Goal: Information Seeking & Learning: Check status

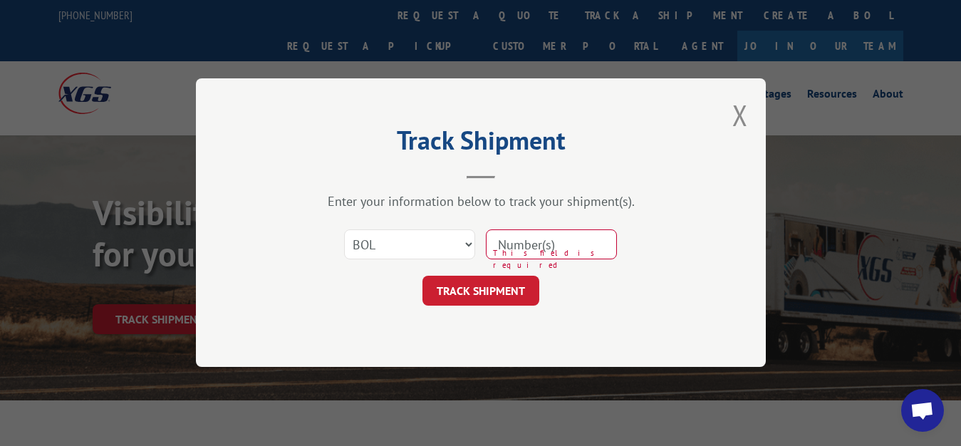
select select "bol"
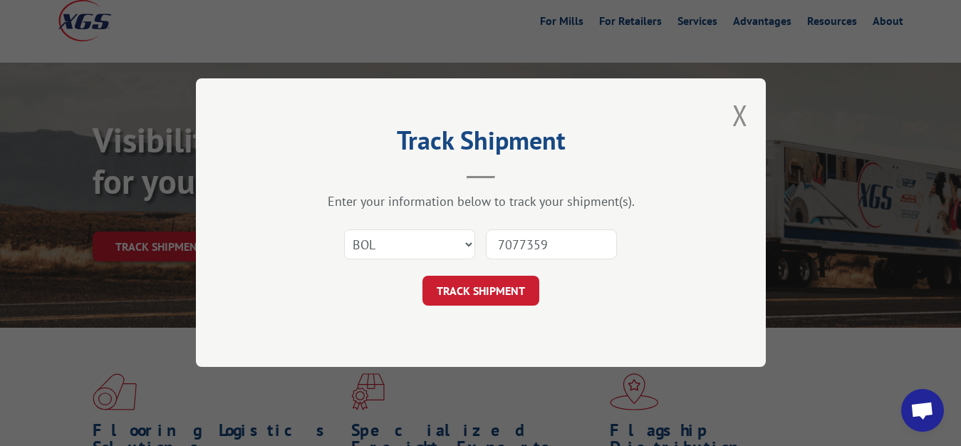
type input "7077359"
click button "TRACK SHIPMENT" at bounding box center [480, 291] width 117 height 30
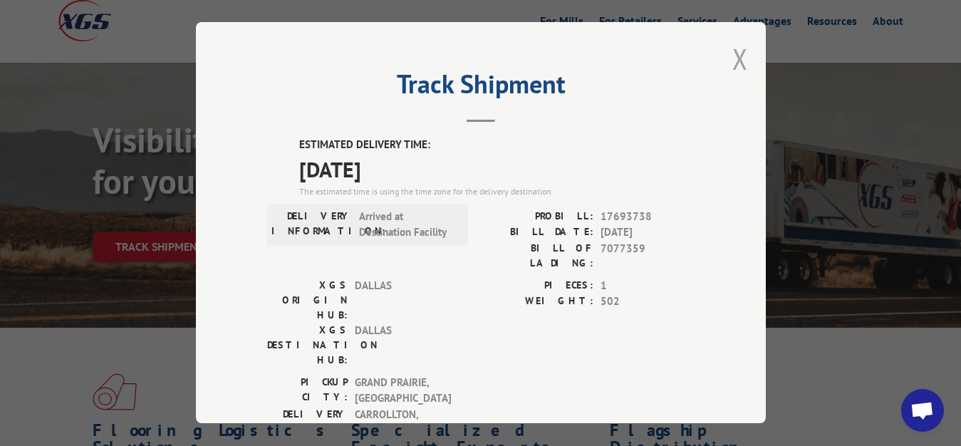
click at [732, 56] on button "Close modal" at bounding box center [740, 59] width 16 height 38
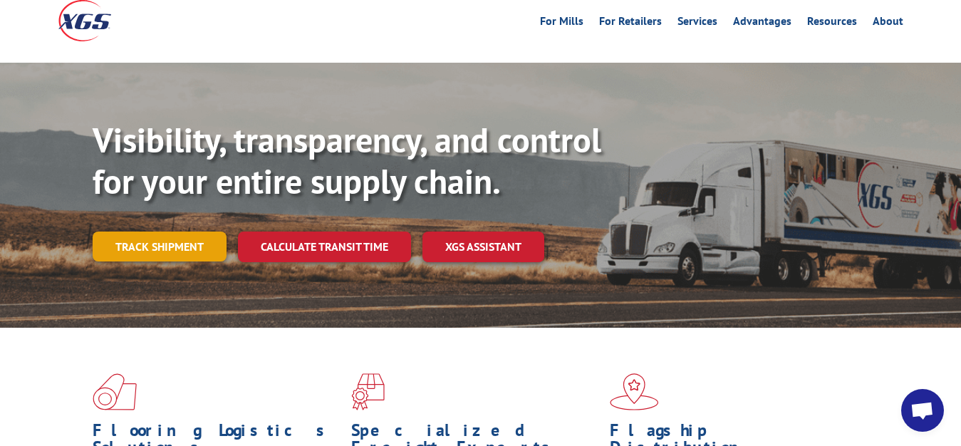
click at [158, 231] on link "Track shipment" at bounding box center [160, 246] width 134 height 30
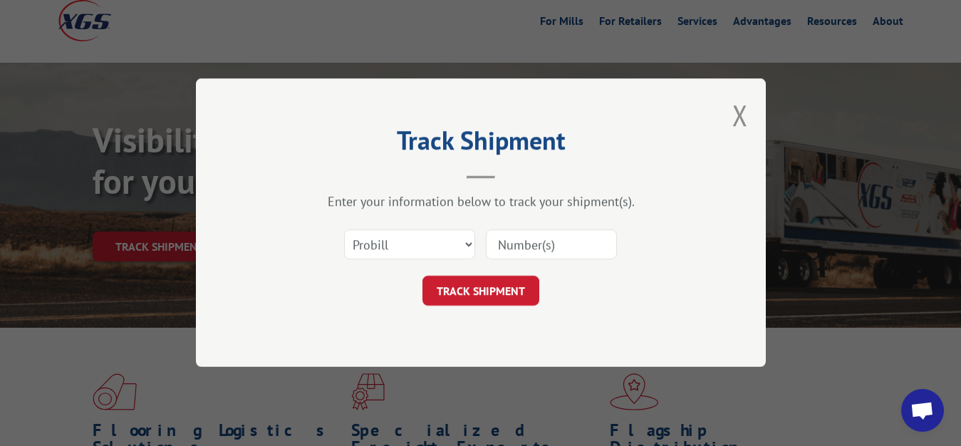
scroll to position [0, 0]
click at [344, 230] on select "Select category... Probill BOL PO" at bounding box center [409, 245] width 131 height 30
select select "bol"
click option "BOL" at bounding box center [0, 0] width 0 height 0
drag, startPoint x: 527, startPoint y: 241, endPoint x: 533, endPoint y: 182, distance: 60.1
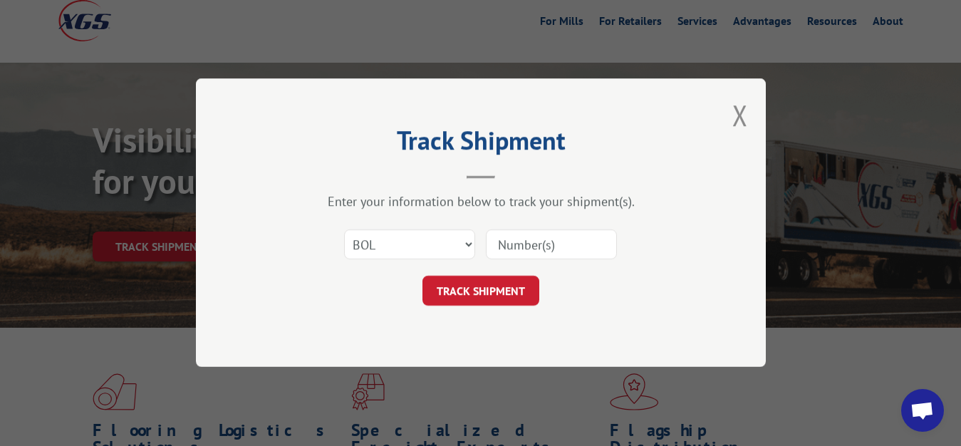
click at [527, 241] on input at bounding box center [551, 245] width 131 height 30
type input "7077360"
click button "TRACK SHIPMENT" at bounding box center [480, 291] width 117 height 30
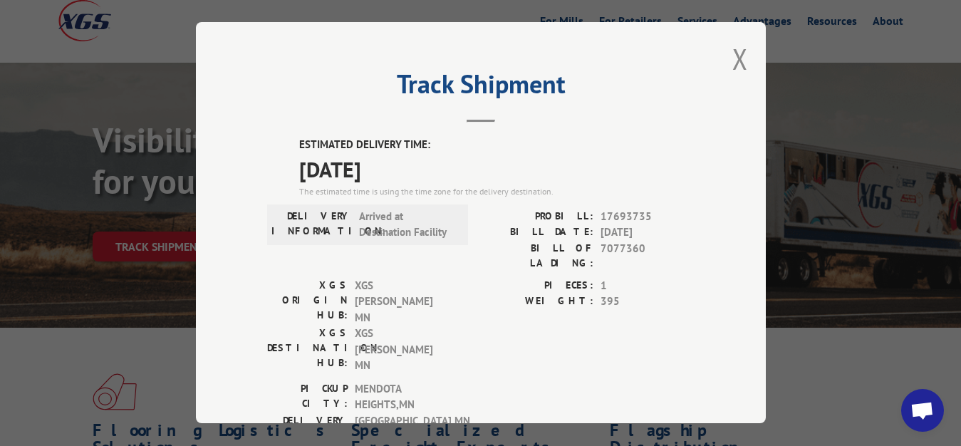
drag, startPoint x: 733, startPoint y: 57, endPoint x: 706, endPoint y: 83, distance: 36.8
click at [733, 56] on button "Close modal" at bounding box center [740, 59] width 16 height 38
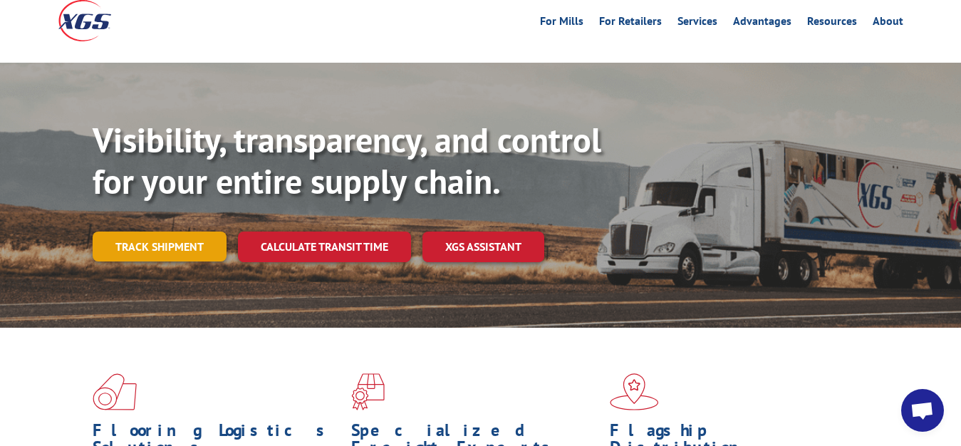
click at [166, 231] on link "Track shipment" at bounding box center [160, 246] width 134 height 30
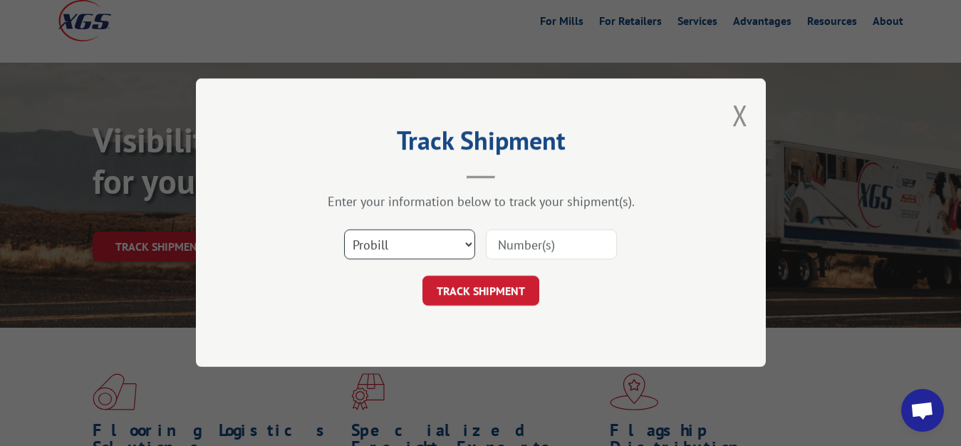
click at [344, 230] on select "Select category... Probill BOL PO" at bounding box center [409, 245] width 131 height 30
select select "bol"
click option "BOL" at bounding box center [0, 0] width 0 height 0
drag, startPoint x: 513, startPoint y: 239, endPoint x: 531, endPoint y: 165, distance: 75.5
click at [513, 238] on input at bounding box center [551, 245] width 131 height 30
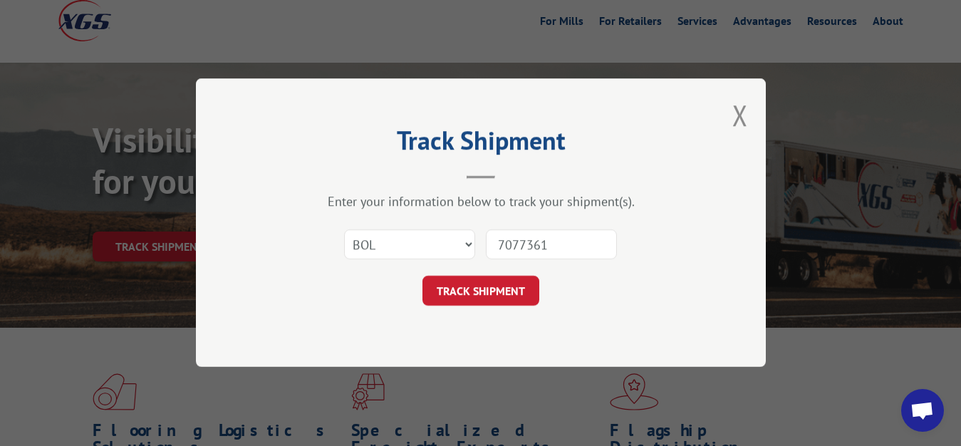
type input "7077361"
click button "TRACK SHIPMENT" at bounding box center [480, 291] width 117 height 30
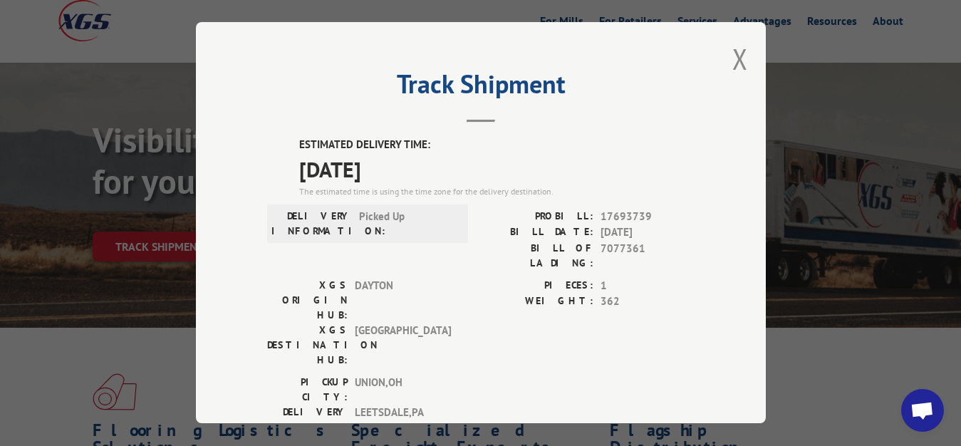
click at [732, 58] on button "Close modal" at bounding box center [740, 59] width 16 height 38
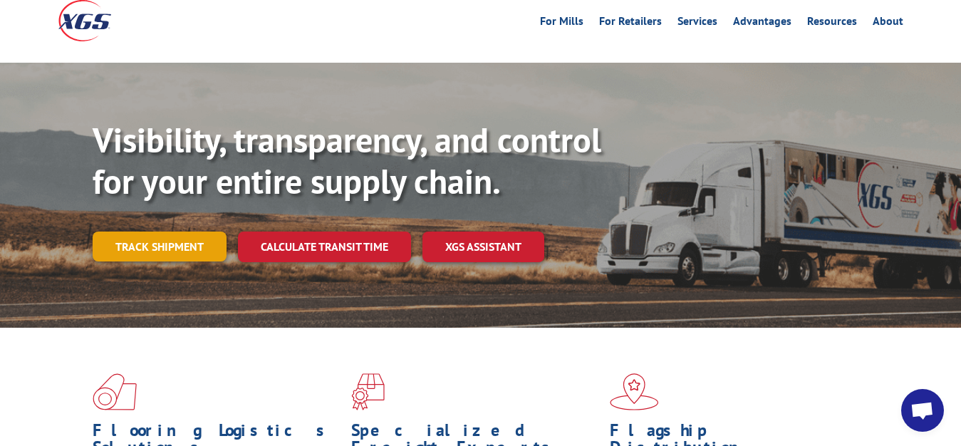
click at [145, 231] on link "Track shipment" at bounding box center [160, 246] width 134 height 30
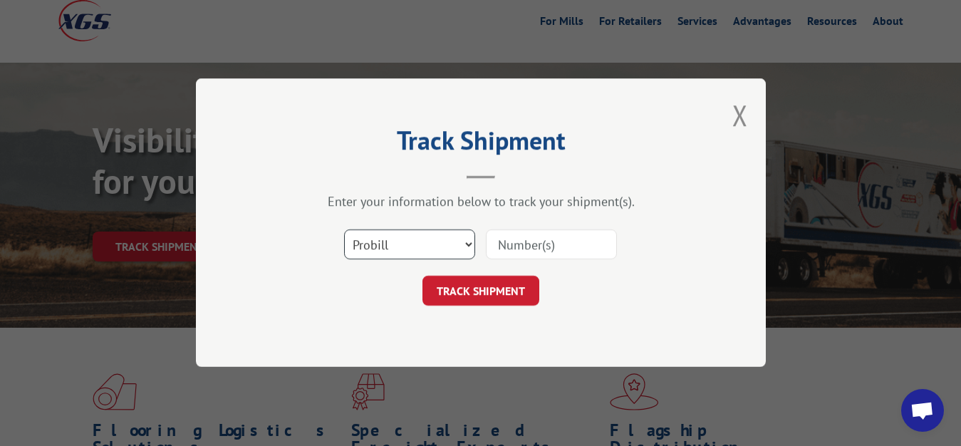
click at [344, 230] on select "Select category... Probill BOL PO" at bounding box center [409, 245] width 131 height 30
select select "bol"
click option "BOL" at bounding box center [0, 0] width 0 height 0
drag, startPoint x: 523, startPoint y: 246, endPoint x: 578, endPoint y: 105, distance: 151.5
click at [524, 240] on input at bounding box center [551, 245] width 131 height 30
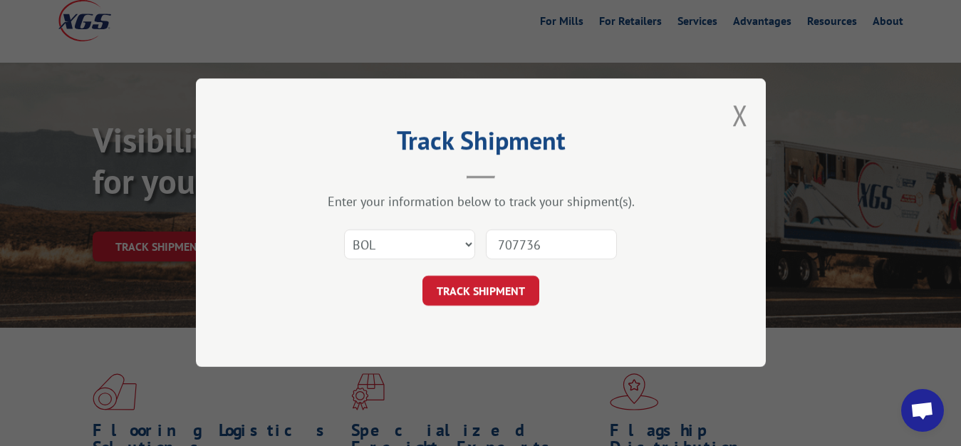
type input "7077362"
click button "TRACK SHIPMENT" at bounding box center [480, 291] width 117 height 30
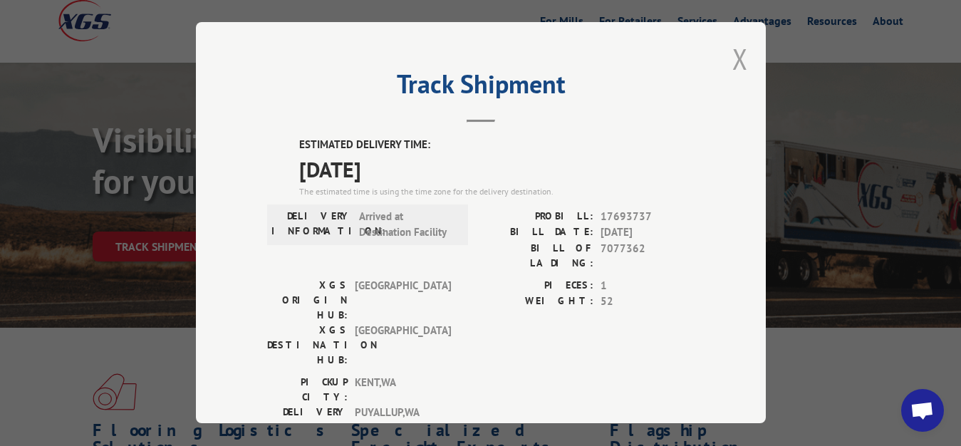
click at [732, 58] on button "Close modal" at bounding box center [740, 59] width 16 height 38
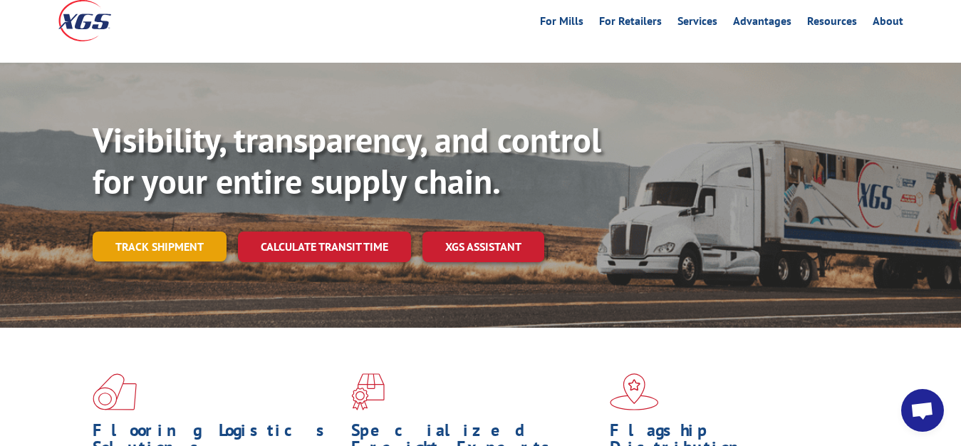
click at [152, 231] on link "Track shipment" at bounding box center [160, 246] width 134 height 30
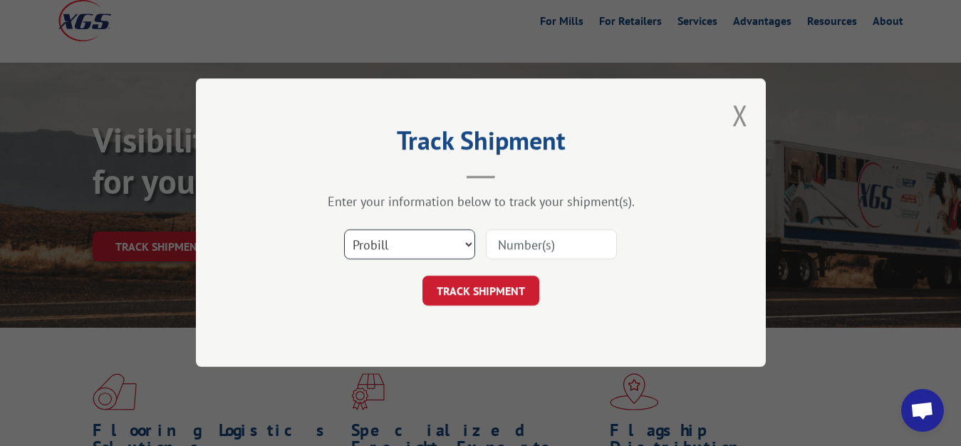
click at [344, 230] on select "Select category... Probill BOL PO" at bounding box center [409, 245] width 131 height 30
select select "bol"
click option "BOL" at bounding box center [0, 0] width 0 height 0
click at [515, 251] on input at bounding box center [551, 245] width 131 height 30
